Goal: Navigation & Orientation: Find specific page/section

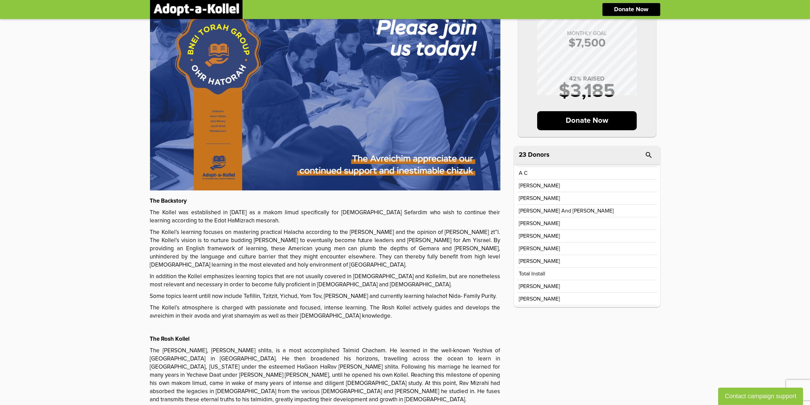
scroll to position [131, 0]
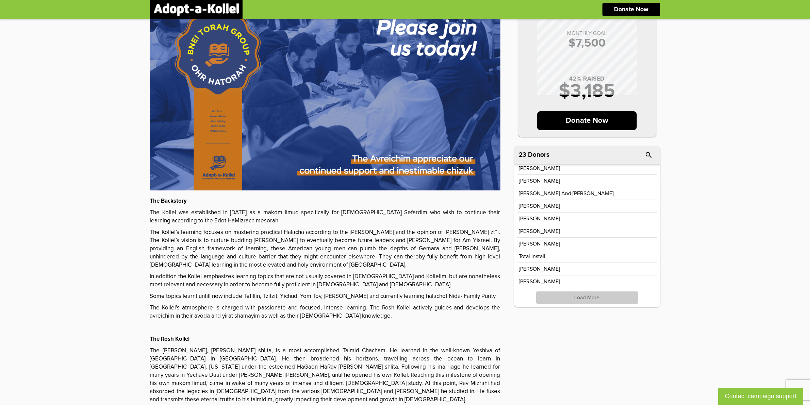
click at [608, 294] on p "Load More" at bounding box center [587, 298] width 102 height 12
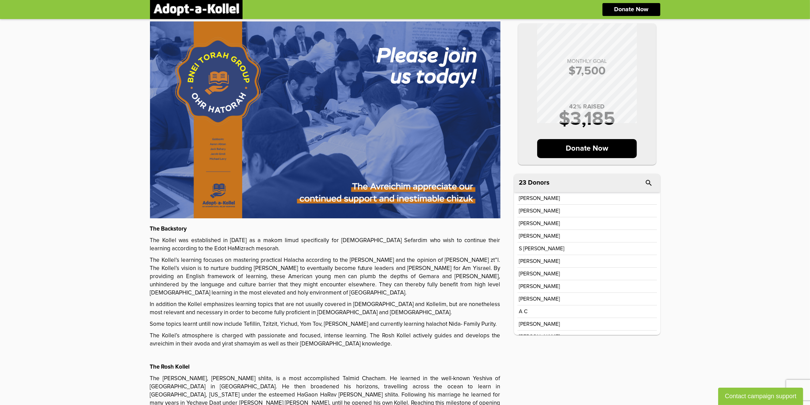
scroll to position [0, 0]
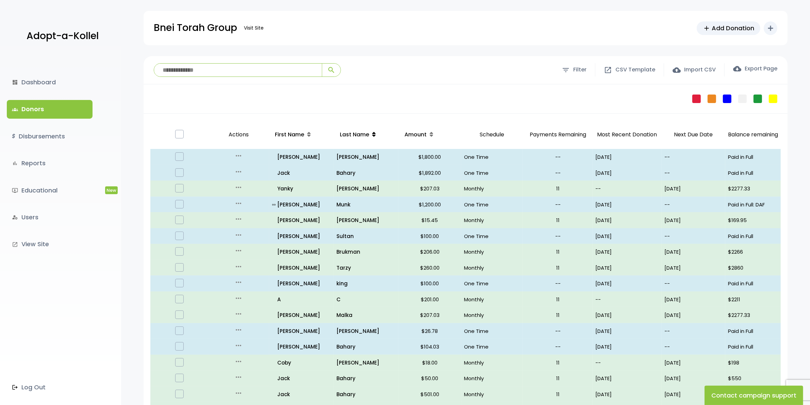
click at [373, 135] on icon at bounding box center [373, 134] width 3 height 5
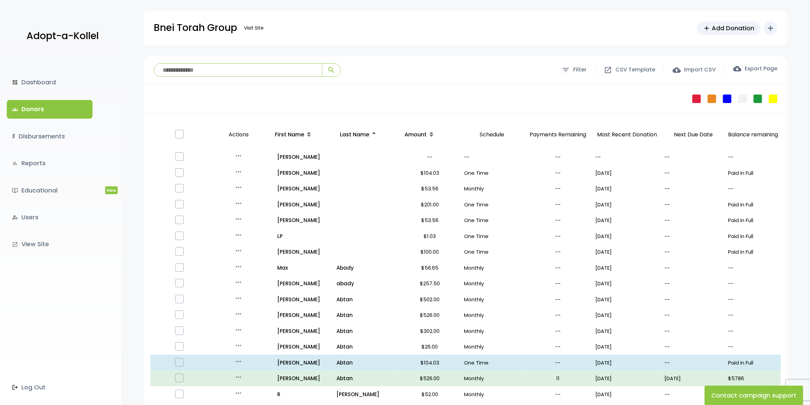
click at [373, 135] on icon at bounding box center [373, 134] width 3 height 5
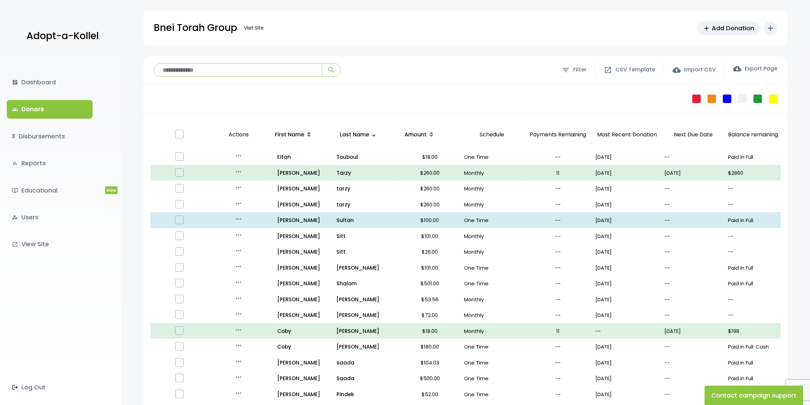
click at [31, 108] on link "groups Donors" at bounding box center [50, 109] width 86 height 18
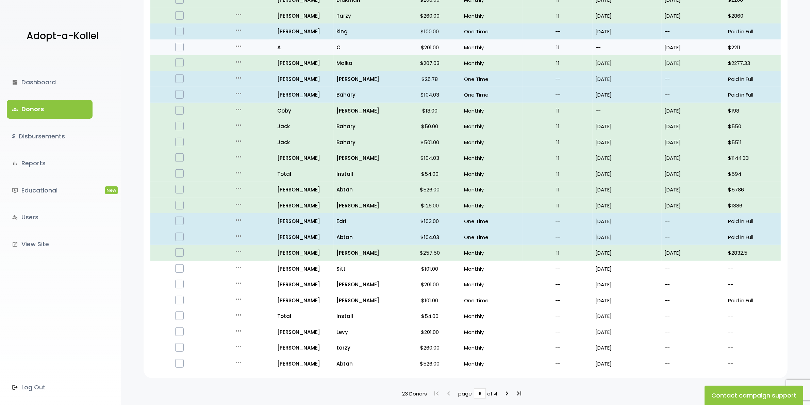
scroll to position [255, 0]
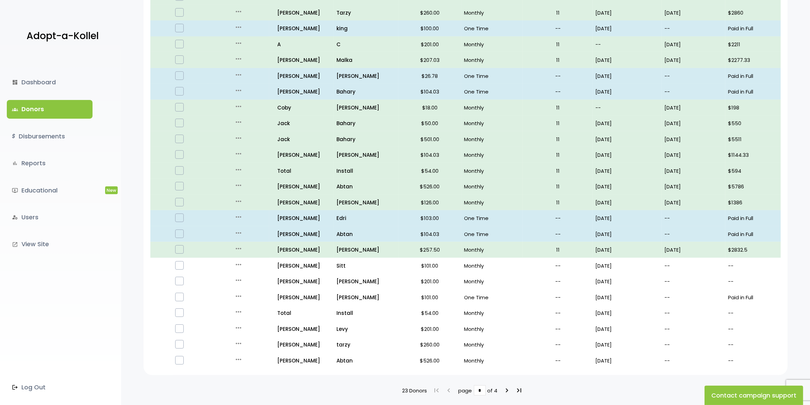
click at [49, 108] on link "groups Donors" at bounding box center [50, 109] width 86 height 18
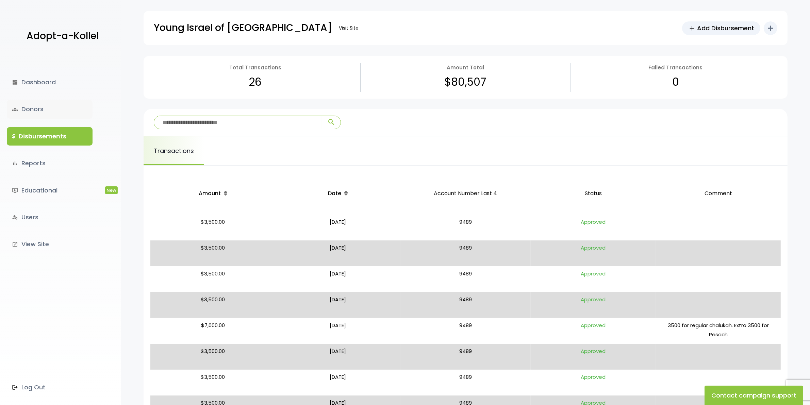
click at [33, 108] on link "groups Donors" at bounding box center [50, 109] width 86 height 18
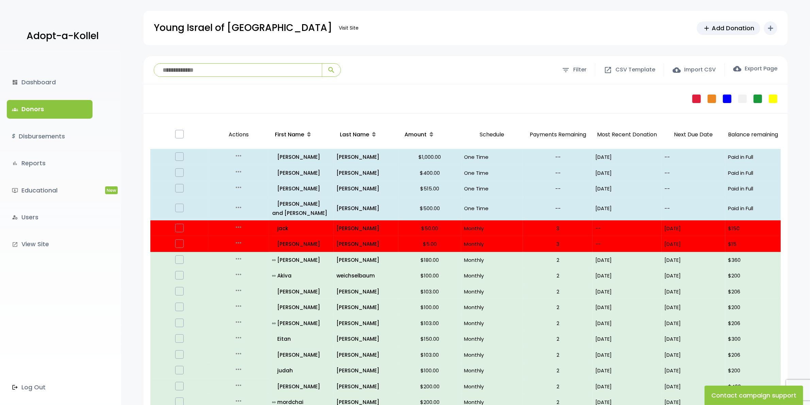
drag, startPoint x: 399, startPoint y: 35, endPoint x: 382, endPoint y: 47, distance: 20.3
click at [382, 47] on body "Adopt-a-Kollel dashboard Dashboard groups Donors $ Disbursements bar_chart Repo…" at bounding box center [405, 357] width 810 height 715
